Goal: Task Accomplishment & Management: Complete application form

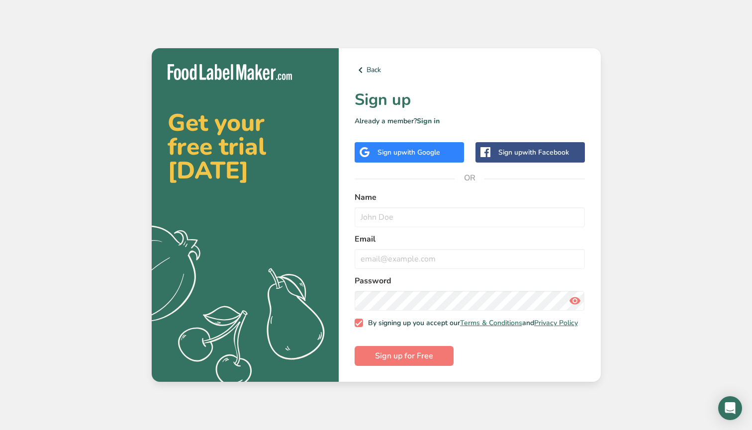
click at [423, 149] on span "with Google" at bounding box center [420, 152] width 39 height 9
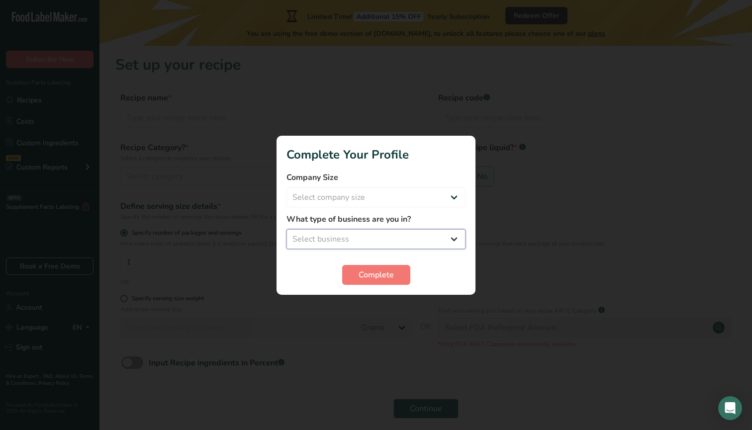
select select "1"
click at [377, 283] on button "Complete" at bounding box center [376, 275] width 68 height 20
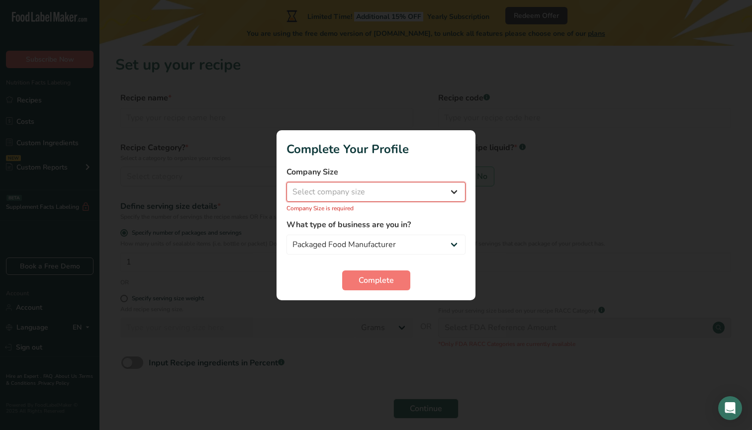
select select "2"
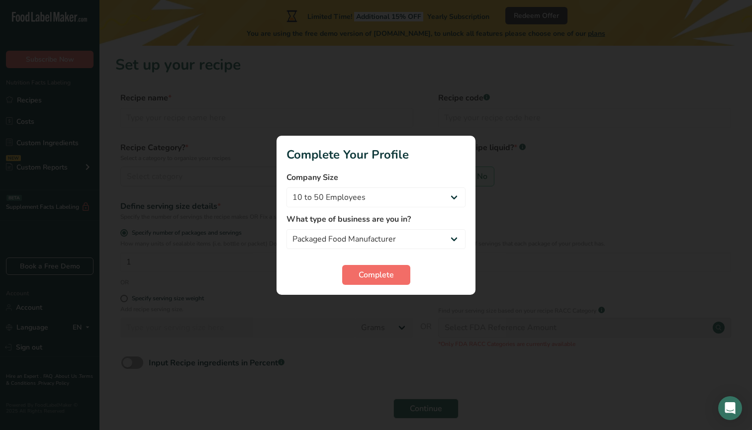
click at [377, 269] on span "Complete" at bounding box center [376, 275] width 35 height 12
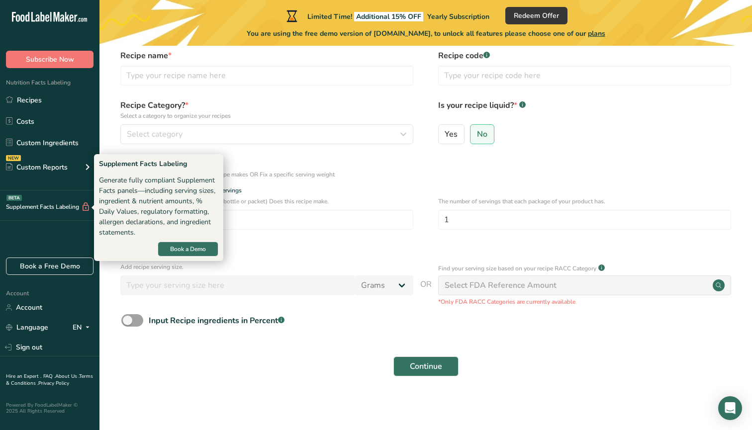
scroll to position [42, 0]
